Goal: Find specific page/section: Find specific page/section

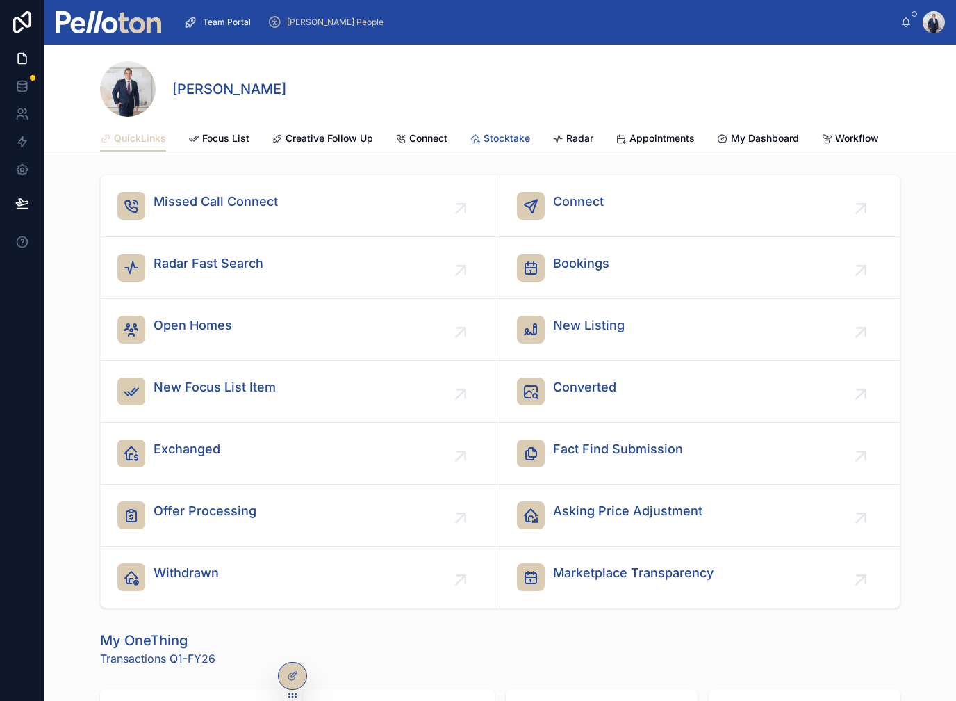
click at [500, 141] on span "Stocktake" at bounding box center [507, 138] width 47 height 14
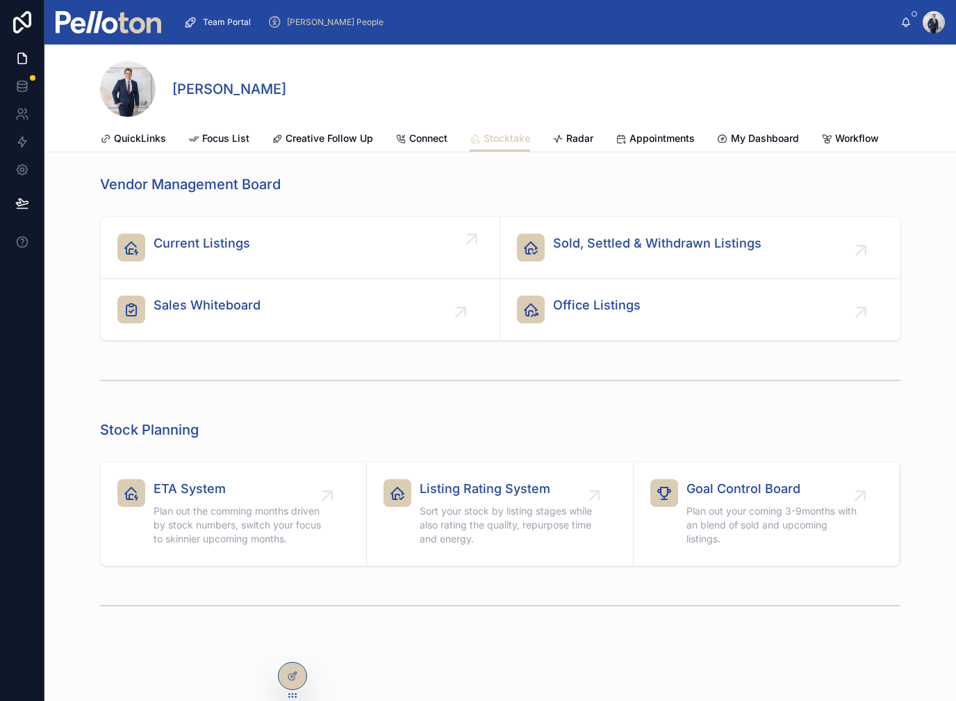
click at [288, 242] on div "Current Listings" at bounding box center [300, 248] width 366 height 28
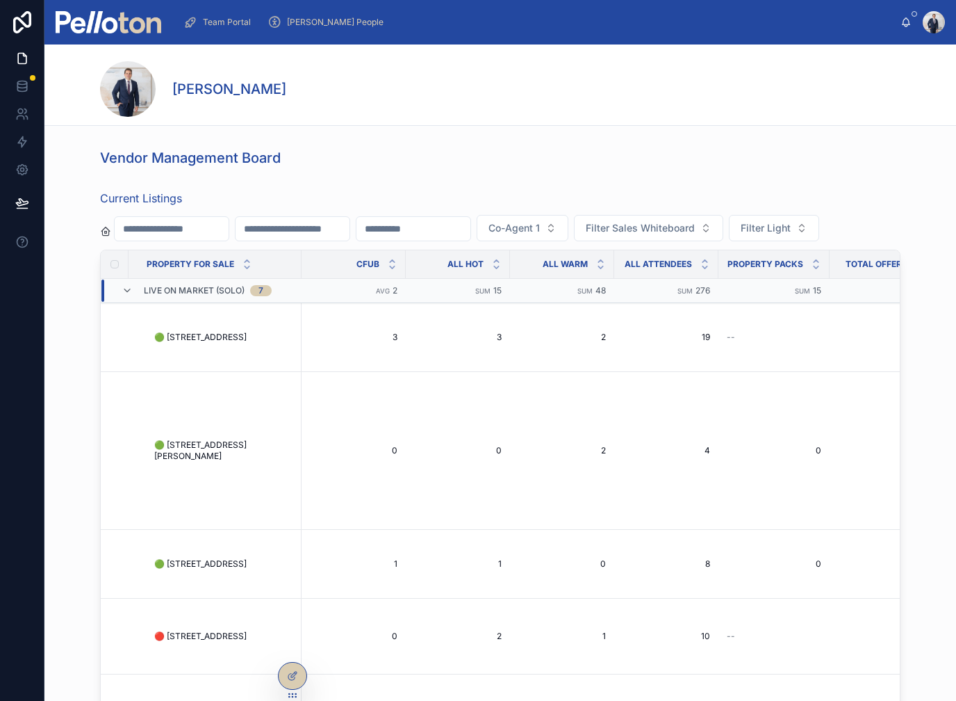
click at [218, 225] on input "text" at bounding box center [172, 228] width 114 height 19
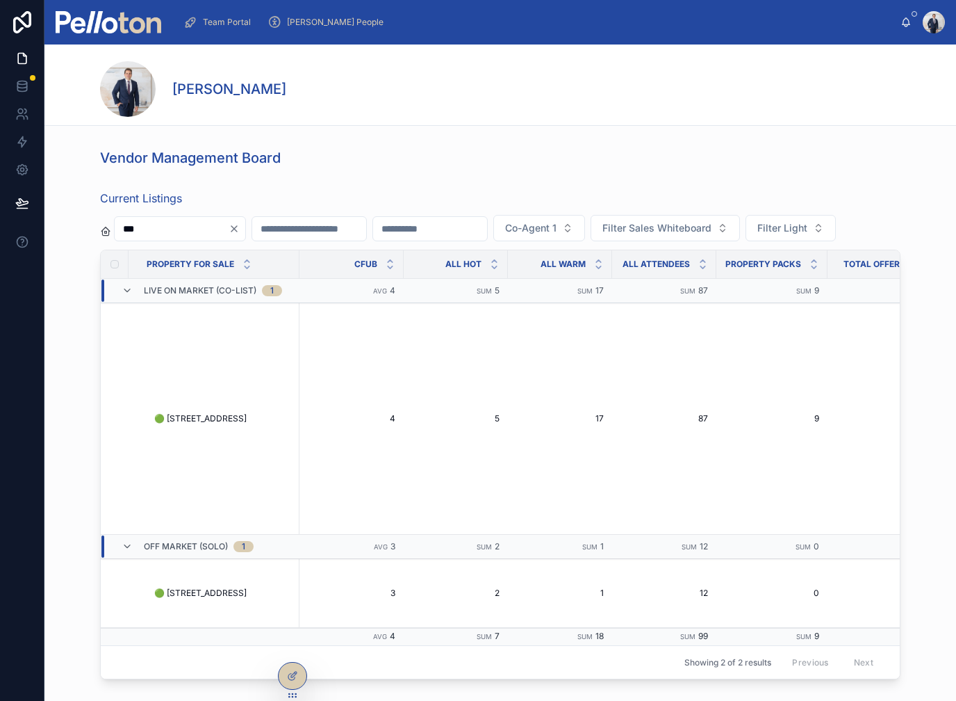
scroll to position [17, 0]
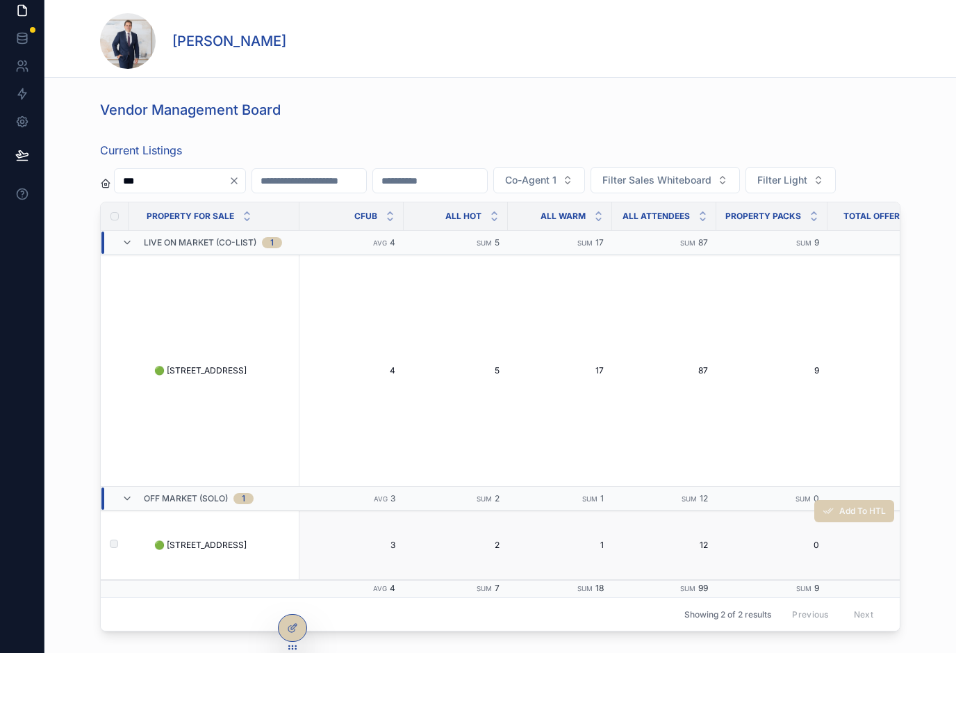
type input "***"
click at [247, 587] on span "🟢 [STREET_ADDRESS]" at bounding box center [200, 592] width 92 height 11
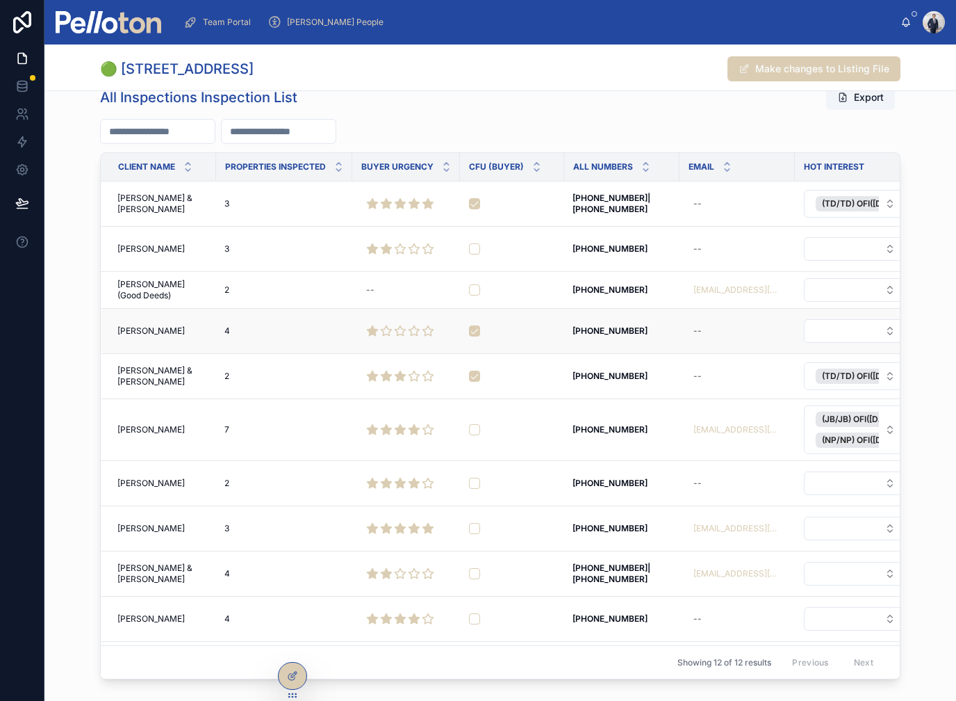
click at [133, 334] on span "[PERSON_NAME]" at bounding box center [150, 330] width 67 height 11
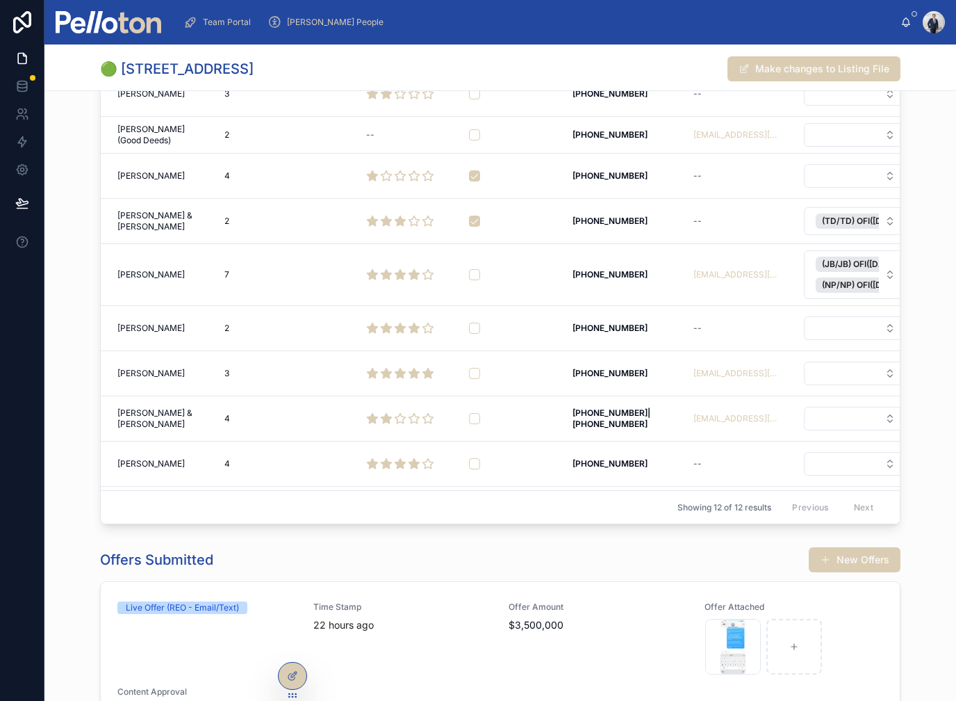
scroll to position [1095, 0]
